Goal: Information Seeking & Learning: Check status

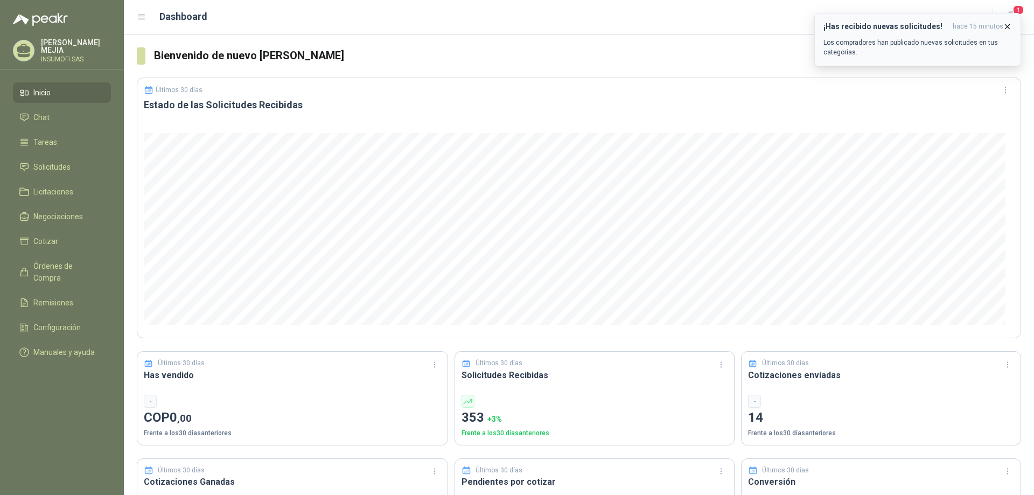
click at [897, 30] on h3 "¡Has recibido nuevas solicitudes!" at bounding box center [885, 26] width 125 height 9
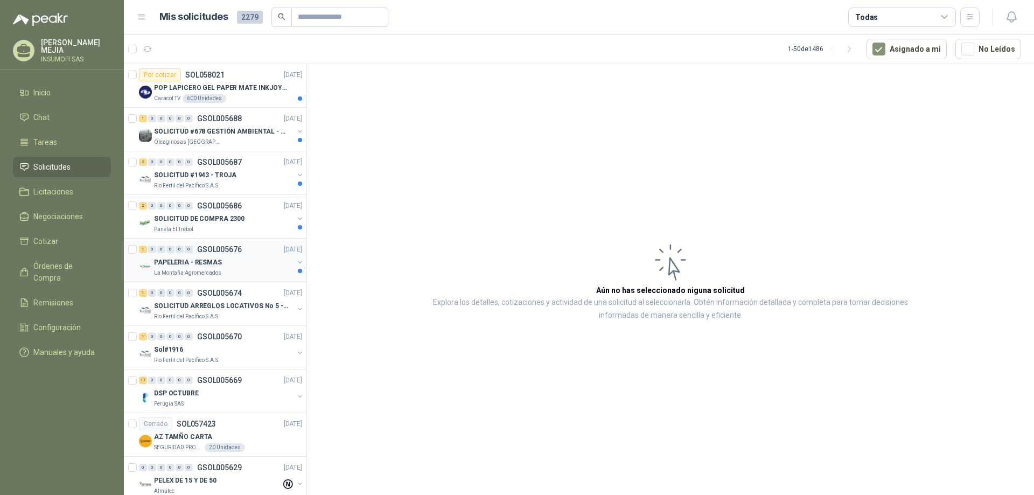
click at [209, 257] on p "PAPELERIA - RESMAS" at bounding box center [188, 262] width 68 height 10
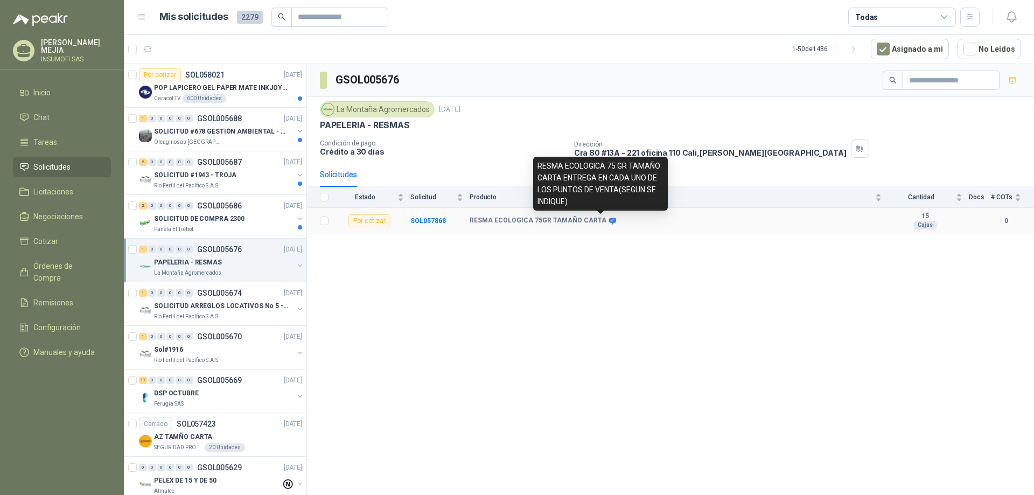
click at [609, 219] on icon at bounding box center [612, 221] width 7 height 6
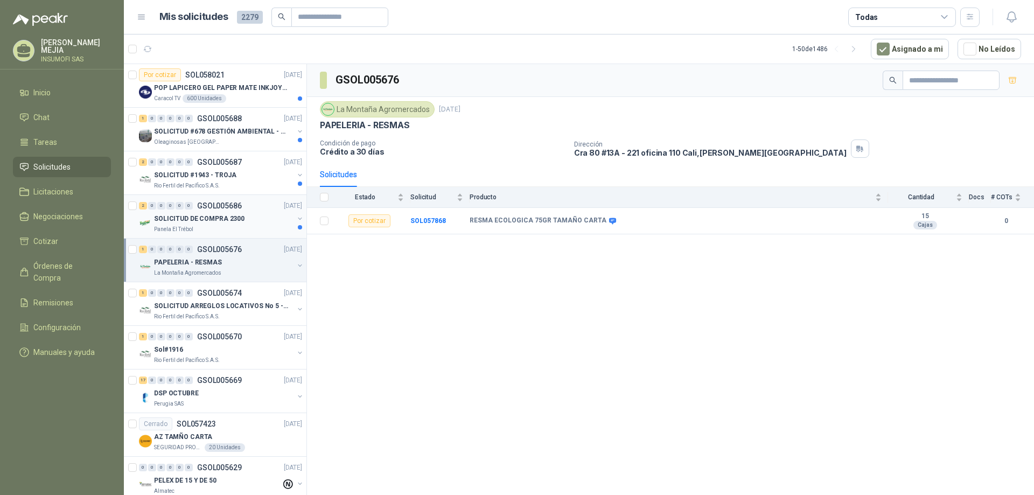
click at [234, 223] on p "SOLICITUD DE COMPRA 2300" at bounding box center [199, 219] width 90 height 10
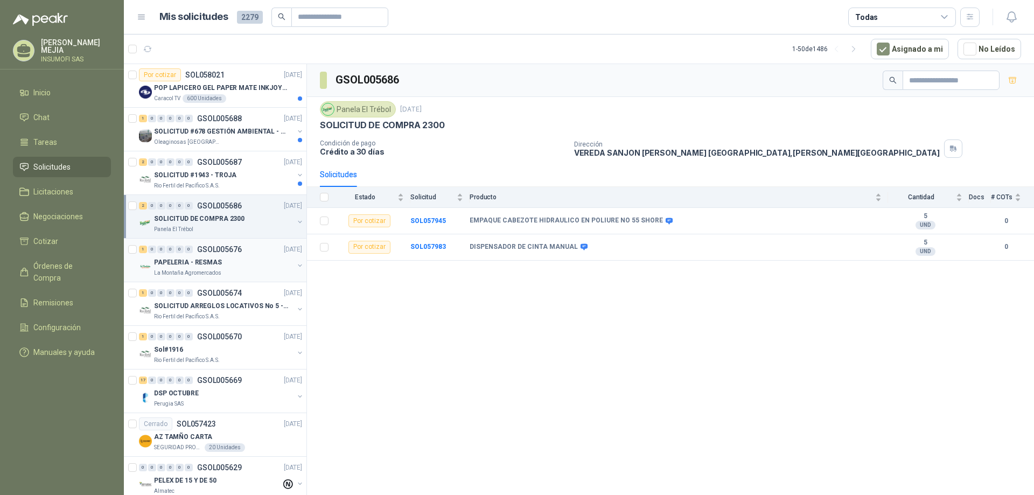
click at [219, 260] on div "PAPELERIA - RESMAS" at bounding box center [223, 262] width 139 height 13
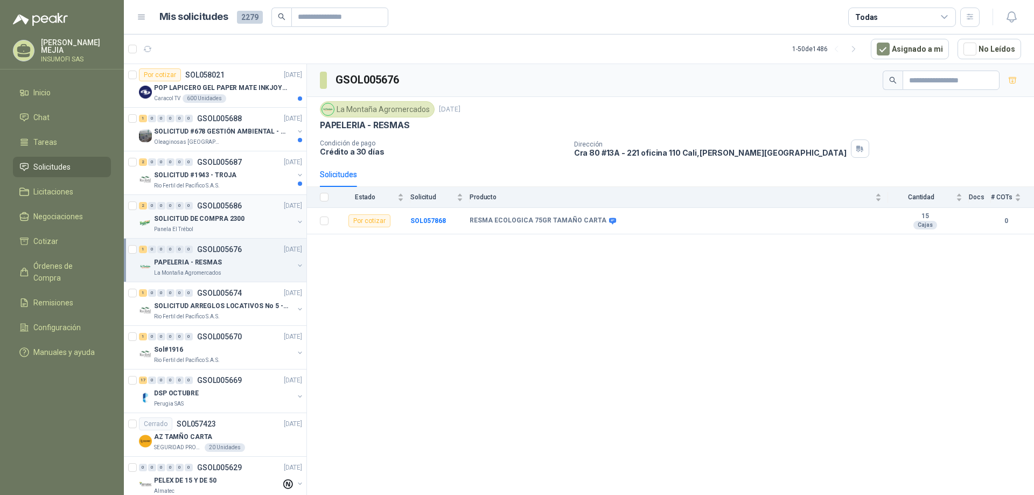
click at [236, 215] on p "SOLICITUD DE COMPRA 2300" at bounding box center [199, 219] width 90 height 10
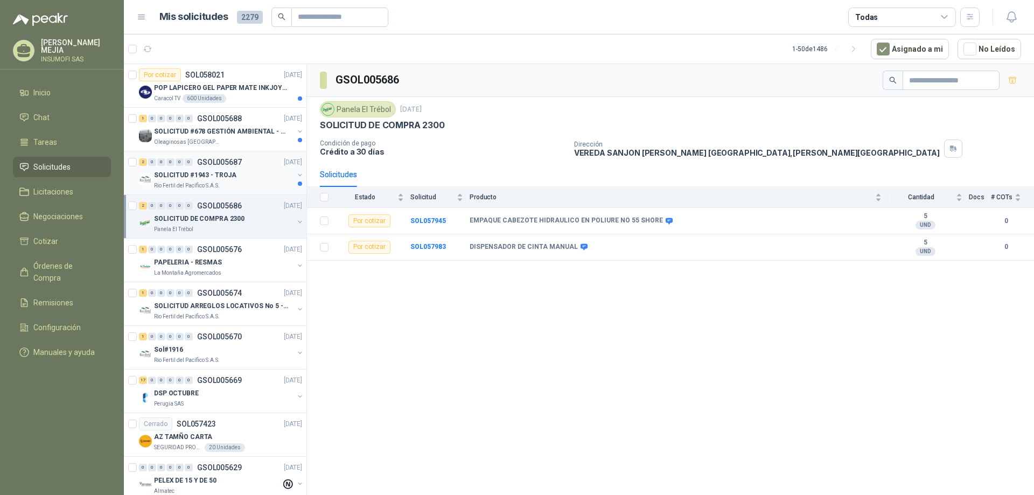
click at [225, 173] on p "SOLICITUD #1943 - TROJA" at bounding box center [195, 175] width 82 height 10
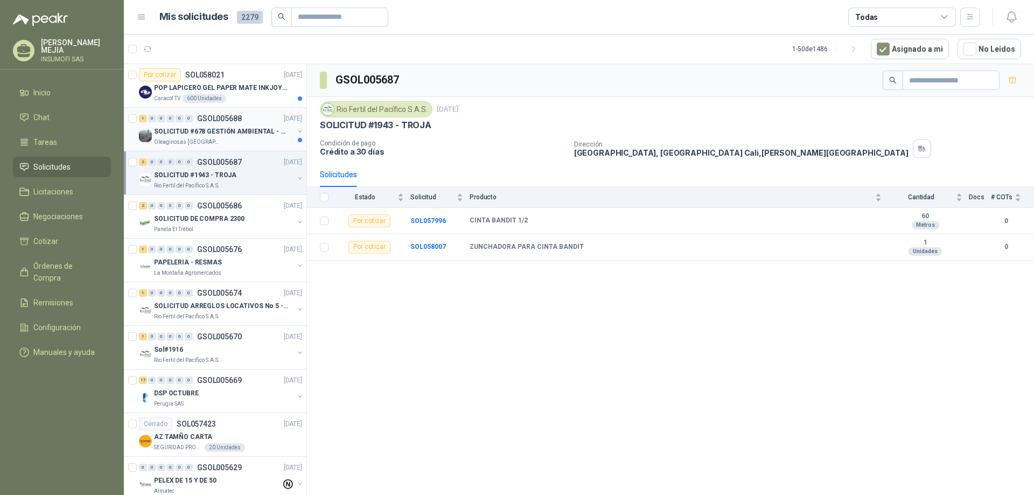
click at [219, 135] on p "SOLICITUD #678 GESTIÓN AMBIENTAL - TUMACO" at bounding box center [221, 132] width 134 height 10
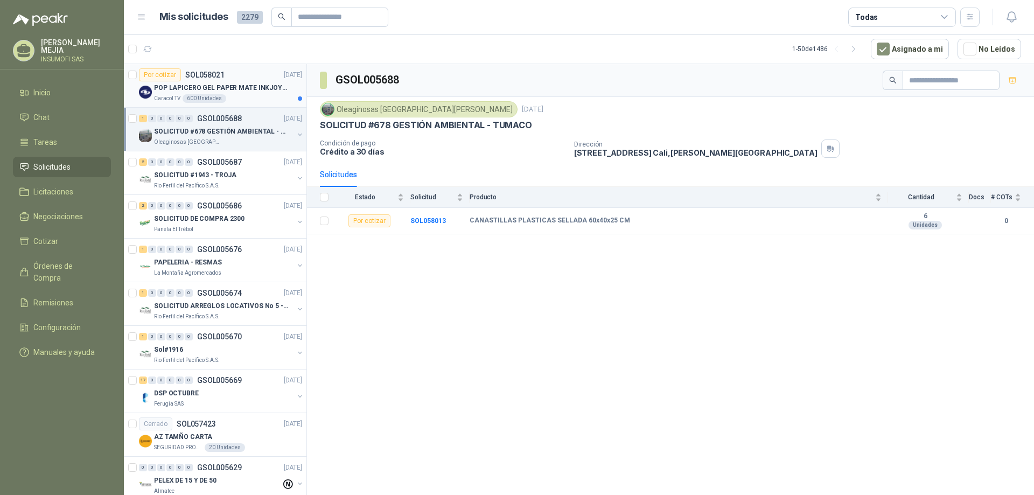
click at [219, 89] on p "POP LAPICERO GEL PAPER MATE INKJOY 0.7 (Revisar el adjunto)" at bounding box center [221, 88] width 134 height 10
